Goal: Information Seeking & Learning: Find specific page/section

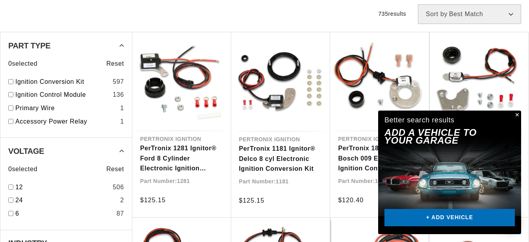
click at [520, 117] on button "Close" at bounding box center [516, 115] width 9 height 9
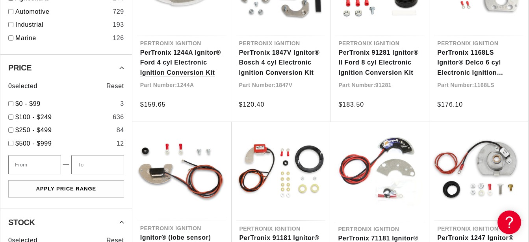
scroll to position [522, 0]
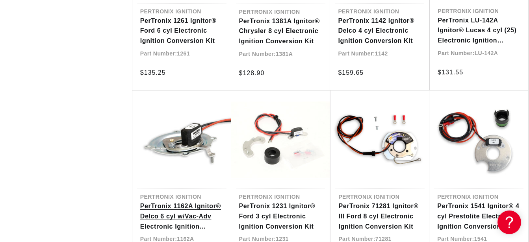
scroll to position [924, 0]
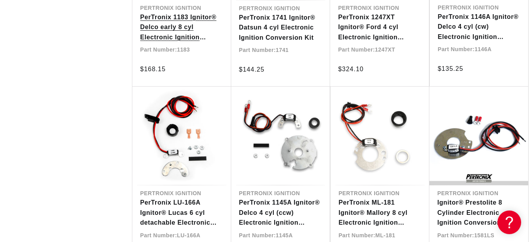
scroll to position [1607, 0]
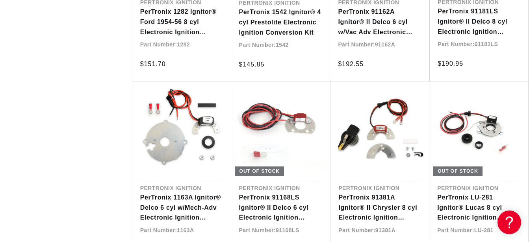
scroll to position [2049, 0]
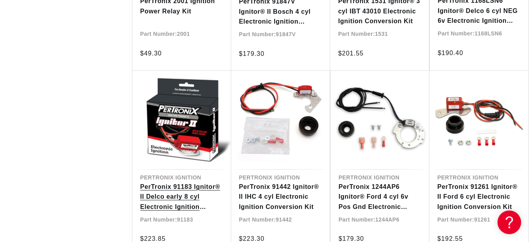
scroll to position [2612, 0]
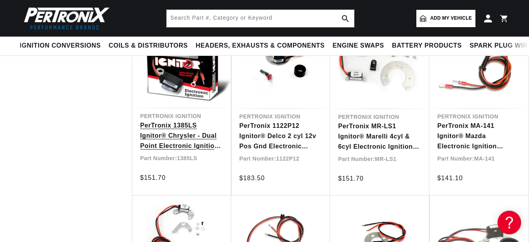
scroll to position [2773, 0]
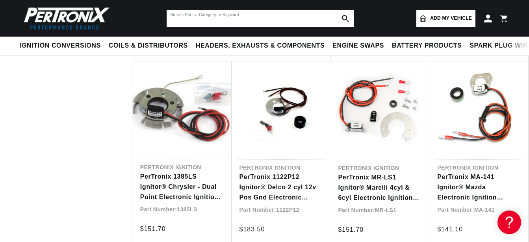
click at [215, 18] on input "text" at bounding box center [261, 18] width 188 height 17
type input "bsa"
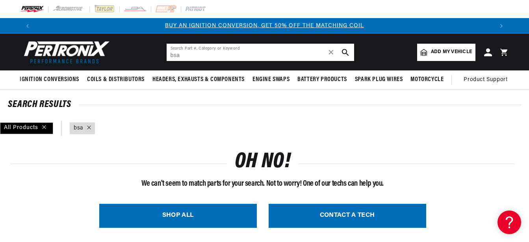
drag, startPoint x: 197, startPoint y: 52, endPoint x: 167, endPoint y: 56, distance: 30.5
click at [168, 56] on input "bsa" at bounding box center [261, 52] width 188 height 17
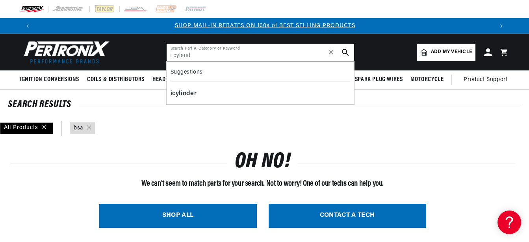
scroll to position [0, 458]
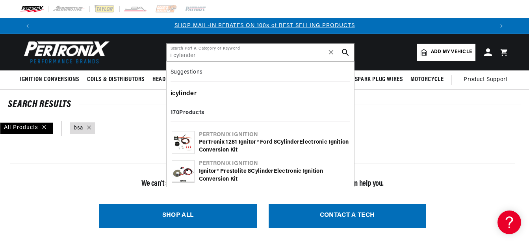
click at [186, 95] on div "i cylinder" at bounding box center [261, 93] width 180 height 13
type input "i cylinder"
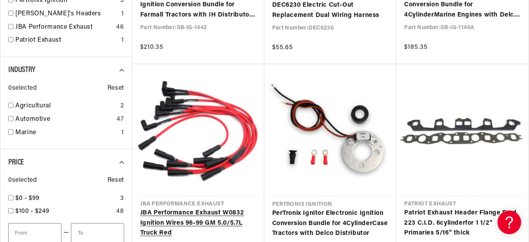
scroll to position [362, 0]
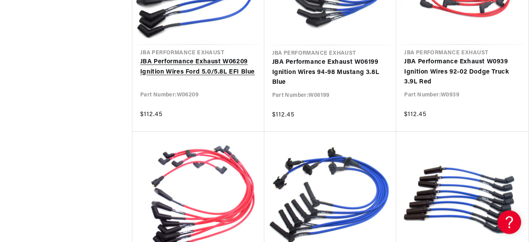
scroll to position [1005, 0]
